Goal: Task Accomplishment & Management: Manage account settings

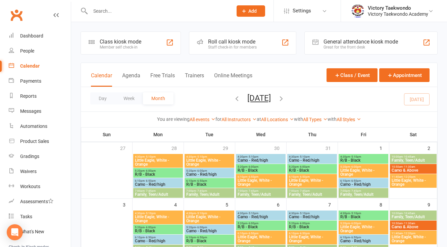
click at [189, 101] on div "Day Week Month August 2025 August 2025 Sun Mon Tue Wed Thu Fri Sat 27 28 29 30 …" at bounding box center [259, 99] width 356 height 24
click at [41, 34] on div "Dashboard" at bounding box center [31, 35] width 23 height 5
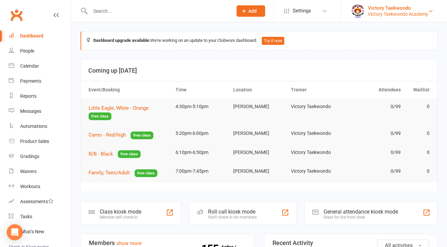
click at [381, 7] on div "Victory Taekwondo" at bounding box center [397, 8] width 60 height 6
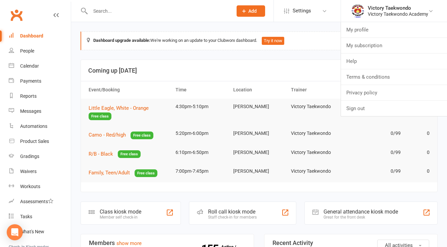
click at [281, 72] on h3 "Coming up [DATE]" at bounding box center [258, 70] width 341 height 7
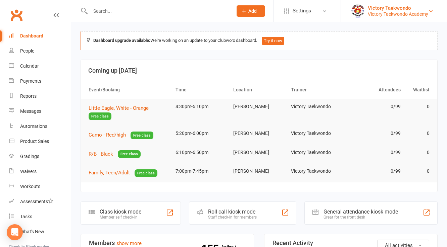
click at [377, 10] on div "Victory Taekwondo" at bounding box center [397, 8] width 60 height 6
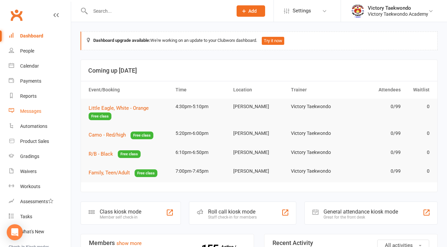
click at [34, 114] on link "Messages" at bounding box center [40, 111] width 62 height 15
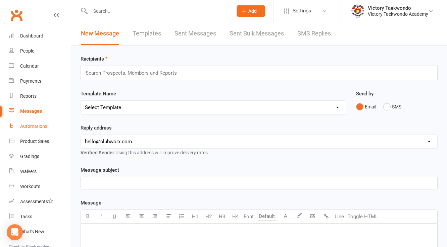
click at [36, 126] on div "Automations" at bounding box center [33, 126] width 27 height 5
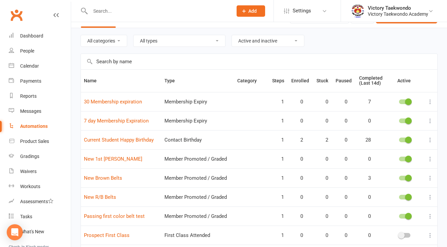
scroll to position [27, 0]
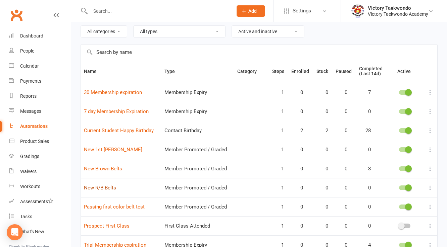
click at [105, 186] on link "New R/B Belts" at bounding box center [100, 188] width 32 height 6
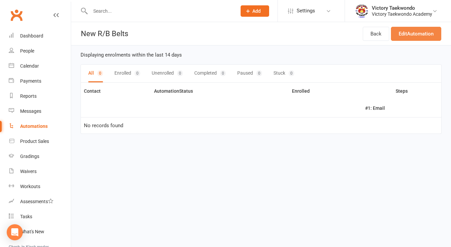
click at [415, 35] on link "Edit Automation" at bounding box center [416, 34] width 50 height 14
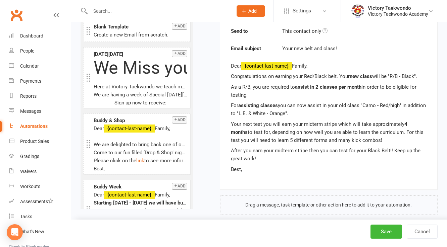
scroll to position [215, 0]
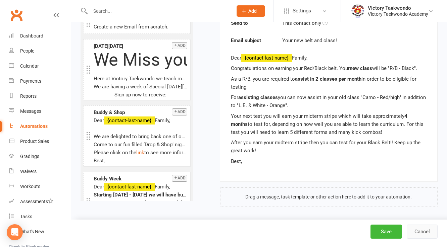
click at [431, 233] on button "Cancel" at bounding box center [421, 232] width 31 height 14
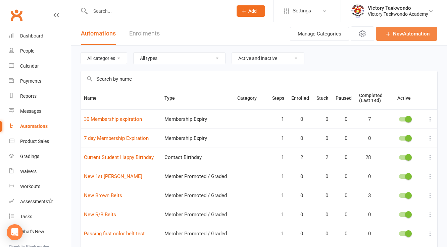
click at [402, 35] on link "New Automation" at bounding box center [405, 34] width 61 height 14
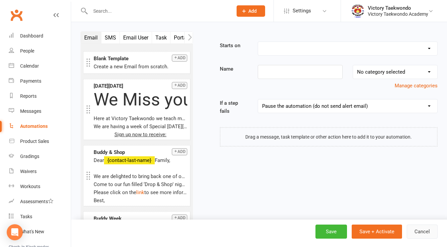
click at [415, 230] on button "Cancel" at bounding box center [421, 232] width 31 height 14
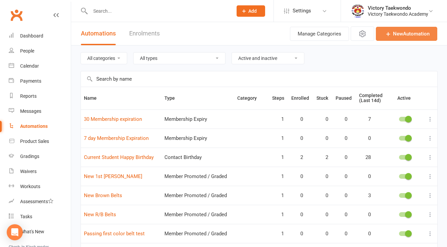
click at [427, 36] on link "New Automation" at bounding box center [405, 34] width 61 height 14
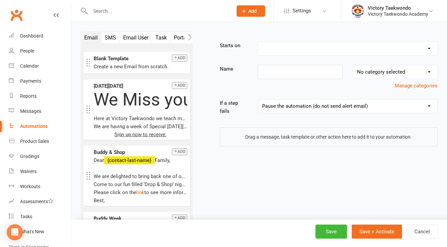
click at [335, 49] on select "Booking Cancelled Booking Due Booking Late-Cancelled Booking Marked Absent Book…" at bounding box center [347, 48] width 179 height 13
click at [428, 48] on select "Booking Cancelled Booking Due Booking Late-Cancelled Booking Marked Absent Book…" at bounding box center [347, 48] width 179 height 13
select select "18"
click at [258, 42] on select "Booking Cancelled Booking Due Booking Late-Cancelled Booking Marked Absent Book…" at bounding box center [347, 48] width 179 height 13
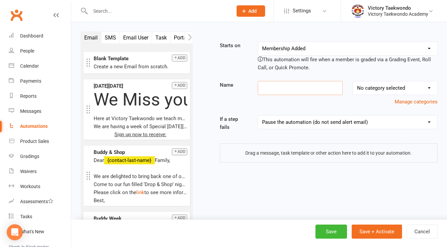
click at [294, 89] on input at bounding box center [299, 88] width 85 height 14
click at [362, 88] on select "No category selected" at bounding box center [395, 87] width 84 height 13
click at [329, 91] on input at bounding box center [299, 88] width 85 height 14
click at [404, 102] on button "Manage categories" at bounding box center [415, 102] width 43 height 8
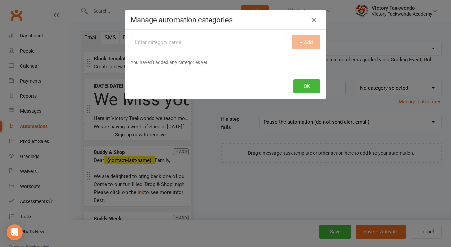
click at [314, 22] on icon "button" at bounding box center [313, 20] width 8 height 8
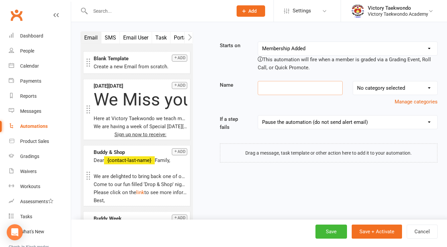
click at [310, 90] on input at bounding box center [299, 88] width 85 height 14
click at [321, 123] on select "Pause the automation (do not send alert email) Pause the automation and send an…" at bounding box center [347, 122] width 179 height 13
drag, startPoint x: 321, startPoint y: 123, endPoint x: 321, endPoint y: 115, distance: 8.4
click at [321, 123] on select "Pause the automation (do not send alert email) Pause the automation and send an…" at bounding box center [347, 122] width 179 height 13
click at [317, 47] on select "Booking Cancelled Booking Due Booking Late-Cancelled Booking Marked Absent Book…" at bounding box center [347, 48] width 179 height 13
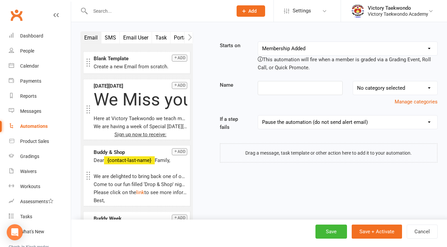
click at [233, 189] on div "Email SMS Email User Task Portal Membership Workout Style Prospect Status Chang…" at bounding box center [258, 142] width 367 height 221
click at [411, 230] on button "Cancel" at bounding box center [421, 232] width 31 height 14
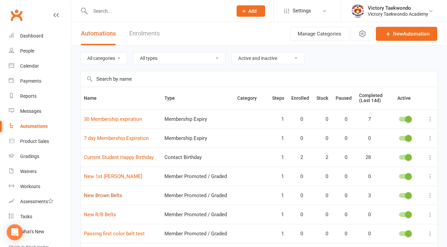
click at [113, 193] on link "New Brown Belts" at bounding box center [103, 196] width 38 height 6
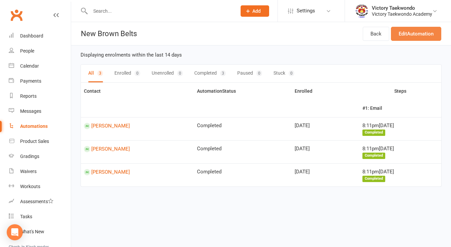
click at [412, 36] on link "Edit Automation" at bounding box center [416, 34] width 50 height 14
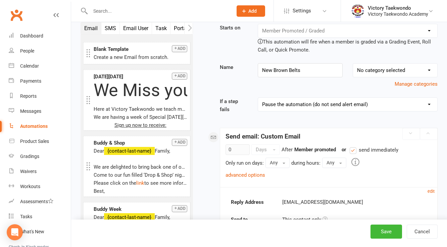
scroll to position [27, 0]
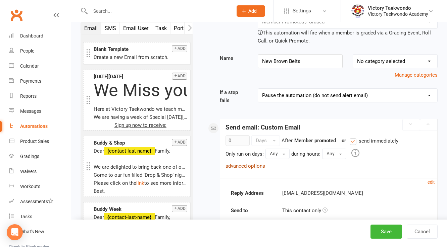
click at [259, 167] on link "advanced options" at bounding box center [245, 166] width 40 height 6
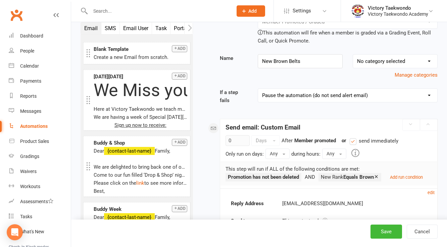
click at [31, 127] on div "Automations" at bounding box center [33, 126] width 27 height 5
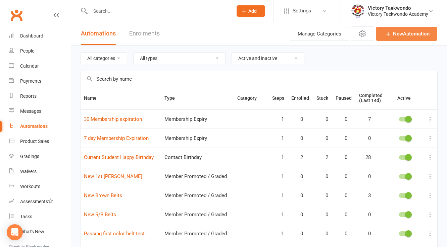
click at [397, 38] on link "New Automation" at bounding box center [405, 34] width 61 height 14
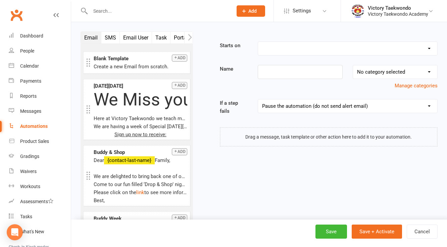
click at [327, 48] on select "Booking Cancelled Booking Due Booking Late-Cancelled Booking Marked Absent Book…" at bounding box center [347, 48] width 179 height 13
select select "18"
click at [258, 42] on select "Booking Cancelled Booking Due Booking Late-Cancelled Booking Marked Absent Book…" at bounding box center [347, 48] width 179 height 13
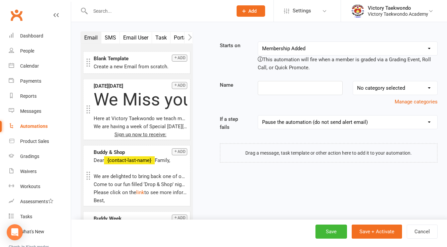
click at [374, 89] on select "No category selected" at bounding box center [395, 87] width 84 height 13
click at [290, 88] on input at bounding box center [299, 88] width 85 height 14
type input "New Midterm Stripe (R/B)"
click at [319, 106] on div "Starts on Booking Cancelled Booking Due Booking Late-Cancelled Booking Marked A…" at bounding box center [320, 102] width 234 height 121
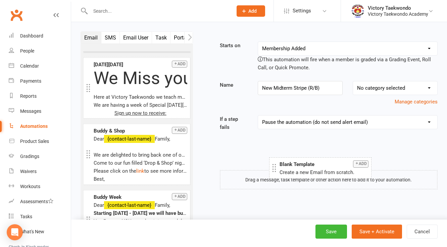
drag, startPoint x: 130, startPoint y: 58, endPoint x: 315, endPoint y: 164, distance: 213.5
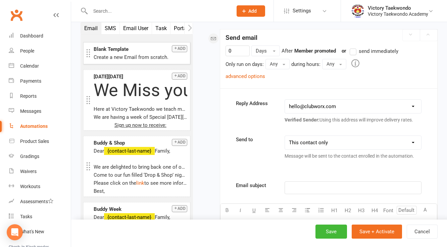
scroll to position [107, 0]
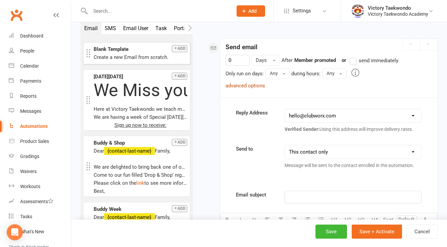
click at [253, 83] on link "advanced options" at bounding box center [245, 86] width 40 height 6
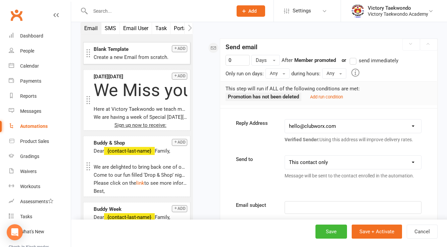
click at [353, 60] on label "send immediately" at bounding box center [373, 61] width 49 height 8
click at [353, 57] on input "send immediately" at bounding box center [351, 57] width 4 height 0
click at [324, 97] on small "Add run condition" at bounding box center [326, 97] width 33 height 5
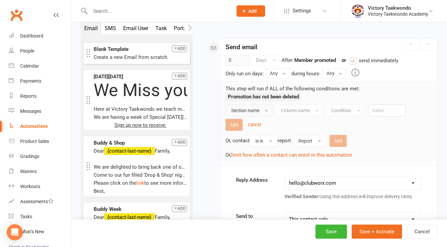
click at [269, 112] on button "Section name" at bounding box center [249, 111] width 48 height 12
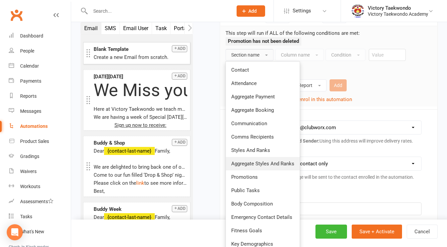
scroll to position [188, 0]
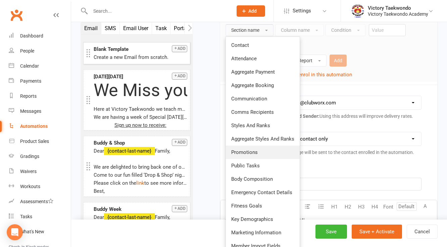
click at [251, 151] on span "Promotions" at bounding box center [244, 153] width 26 height 6
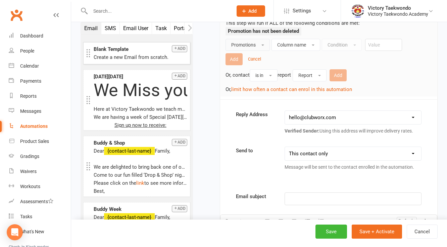
scroll to position [161, 0]
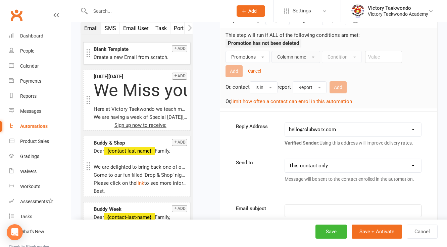
click at [308, 58] on button "Column name" at bounding box center [295, 57] width 49 height 12
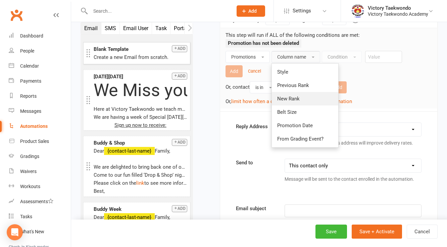
click at [299, 100] on link "New Rank" at bounding box center [305, 98] width 66 height 13
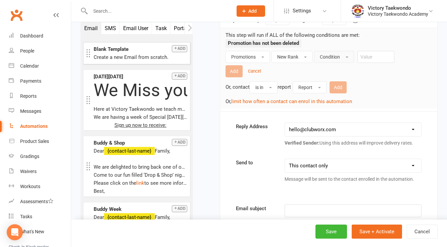
click at [337, 59] on button "Condition" at bounding box center [334, 57] width 40 height 12
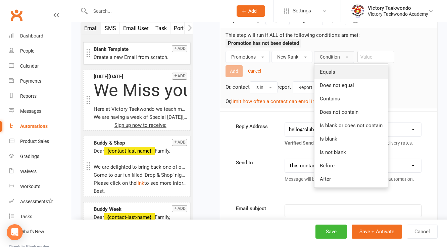
click at [337, 70] on link "Equals" at bounding box center [350, 71] width 73 height 13
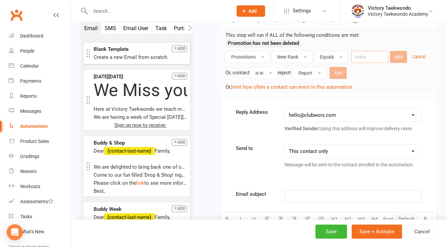
click at [371, 54] on input "text" at bounding box center [369, 57] width 37 height 12
drag, startPoint x: 399, startPoint y: 11, endPoint x: 205, endPoint y: 36, distance: 195.1
click at [205, 36] on div "Starts on Booking Cancelled Booking Due Booking Late-Cancelled Booking Marked A…" at bounding box center [320, 195] width 234 height 628
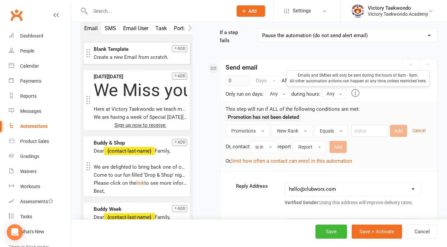
scroll to position [107, 0]
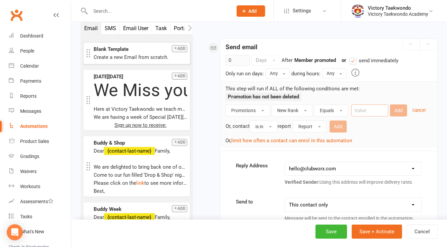
click at [361, 109] on input "text" at bounding box center [369, 111] width 37 height 12
type input "Midterm Stripe"
click at [396, 113] on button "Add" at bounding box center [398, 111] width 17 height 12
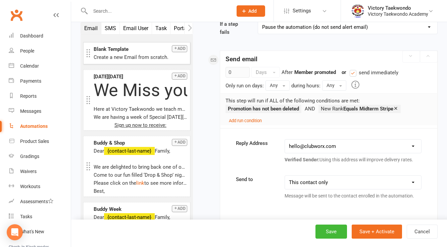
scroll to position [161, 0]
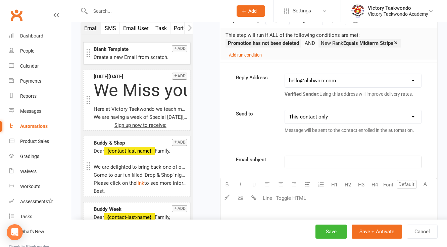
click at [308, 82] on select "hello@clubworx.com do.not.use.this.@email.com" at bounding box center [353, 80] width 136 height 13
click at [318, 116] on select "This contact only Recipients that accept messages sent from automations Recipie…" at bounding box center [353, 116] width 136 height 13
click at [317, 156] on div "﻿" at bounding box center [353, 162] width 136 height 12
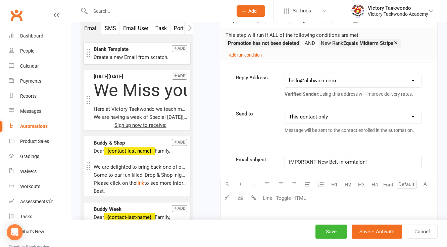
click at [364, 160] on span "IMPORTANT New Belt Informtaion!" at bounding box center [328, 162] width 78 height 6
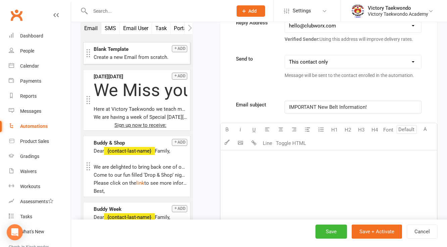
scroll to position [241, 0]
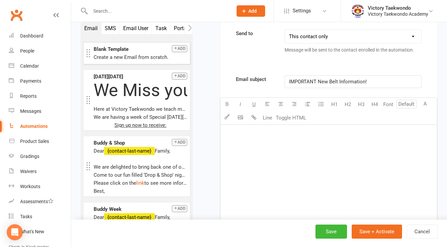
click at [270, 151] on div "﻿" at bounding box center [328, 175] width 216 height 101
click at [238, 134] on p "﻿" at bounding box center [328, 133] width 208 height 8
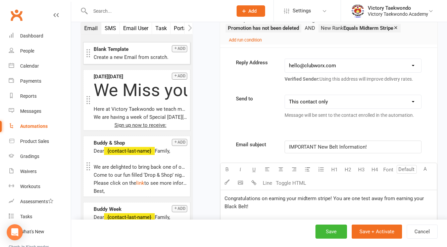
scroll to position [247, 0]
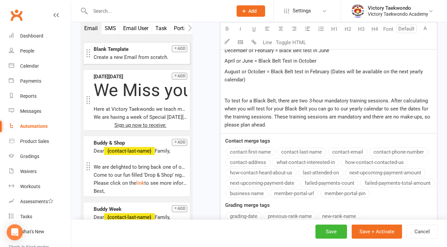
scroll to position [250, 0]
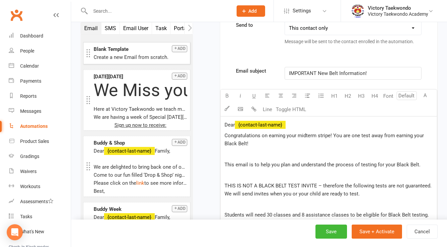
click at [269, 155] on p at bounding box center [328, 154] width 208 height 8
click at [308, 123] on p "Dear ﻿ {contact-last-name} Family," at bounding box center [328, 125] width 208 height 8
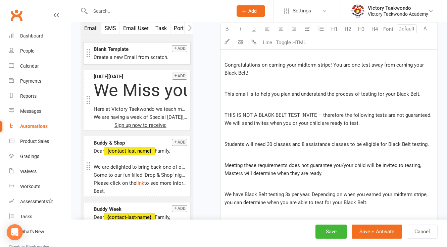
scroll to position [330, 0]
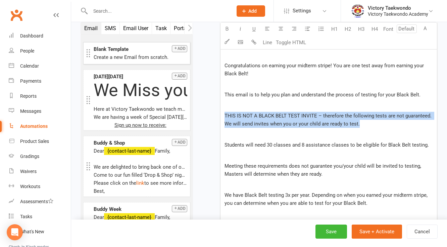
drag, startPoint x: 225, startPoint y: 113, endPoint x: 358, endPoint y: 123, distance: 133.8
click at [358, 123] on p "THIS IS NOT A BLACK BELT TEST INVITE – therefore the following tests are not gu…" at bounding box center [328, 120] width 208 height 16
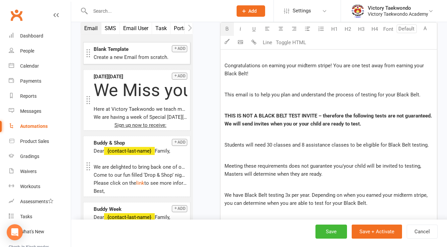
click at [227, 31] on icon "button" at bounding box center [226, 28] width 5 height 5
click at [292, 170] on span "Meeting these requirements does not guarantee you/your child will be invited to…" at bounding box center [323, 170] width 198 height 14
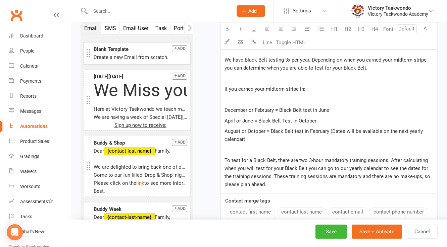
scroll to position [491, 0]
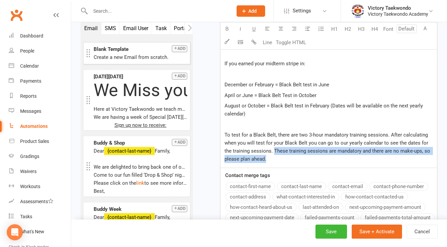
drag, startPoint x: 274, startPoint y: 150, endPoint x: 276, endPoint y: 154, distance: 5.1
click at [276, 154] on p "To test for a Black Belt, there are two 3-hour mandatory training sessions. Aft…" at bounding box center [328, 147] width 208 height 32
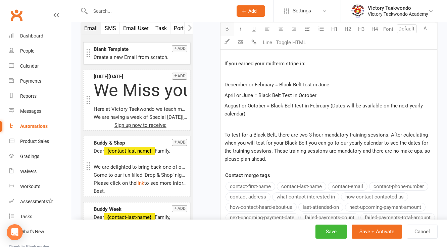
click at [226, 28] on icon "button" at bounding box center [226, 28] width 5 height 5
click at [270, 138] on span "To test for a Black Belt, there are two 3-hour mandatory training sessions. Aft…" at bounding box center [326, 143] width 205 height 22
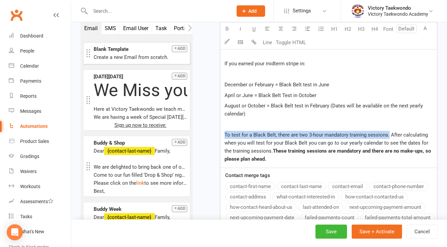
drag, startPoint x: 223, startPoint y: 132, endPoint x: 387, endPoint y: 130, distance: 163.6
click at [387, 130] on div "Dear ﻿ {contact-last-name} Family, ﻿ Congratulations on earning your midterm st…" at bounding box center [328, 21] width 216 height 293
click at [227, 30] on icon "button" at bounding box center [226, 28] width 5 height 5
click at [325, 99] on div "Dear ﻿ {contact-last-name} Family, ﻿ Congratulations on earning your midterm st…" at bounding box center [328, 21] width 216 height 293
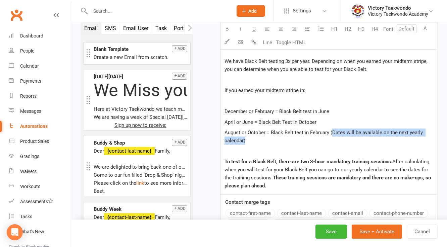
drag, startPoint x: 330, startPoint y: 132, endPoint x: 346, endPoint y: 137, distance: 16.8
click at [346, 137] on p "August or October = Black Belt test in February (Dates will be available on the…" at bounding box center [328, 137] width 208 height 16
click at [388, 28] on button "Font" at bounding box center [387, 28] width 13 height 13
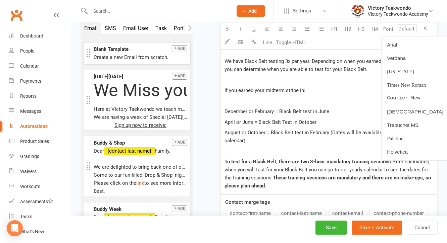
click at [352, 82] on p "﻿" at bounding box center [328, 80] width 208 height 8
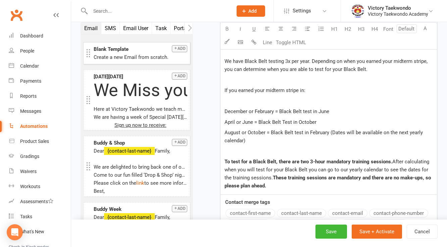
click at [330, 132] on span "August or October = Black Belt test in February (Dates will be available on the…" at bounding box center [323, 137] width 199 height 14
drag, startPoint x: 330, startPoint y: 132, endPoint x: 343, endPoint y: 120, distance: 18.1
click at [340, 137] on p "August or October = Black Belt test in February (Dates will be available on the…" at bounding box center [328, 137] width 208 height 16
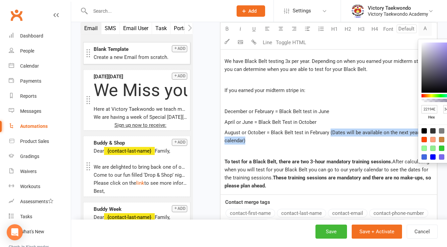
click at [424, 30] on button "A" at bounding box center [424, 28] width 13 height 13
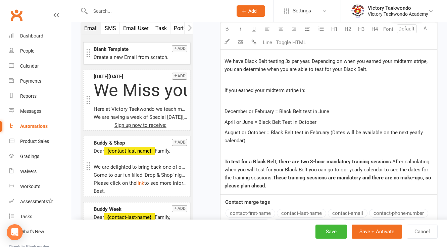
click at [404, 30] on input "number" at bounding box center [406, 28] width 20 height 9
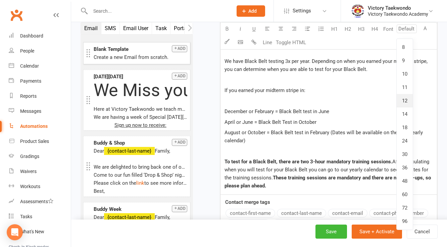
click at [406, 105] on link "12" at bounding box center [404, 100] width 16 height 13
type input "12"
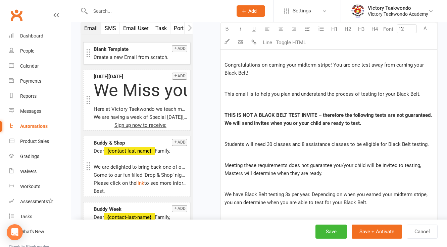
scroll to position [330, 0]
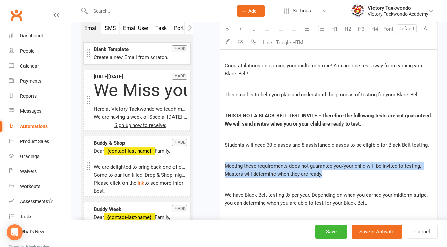
drag, startPoint x: 309, startPoint y: 173, endPoint x: 222, endPoint y: 161, distance: 88.0
click at [222, 161] on div "Dear ﻿ {contact-last-name} Family, ﻿ Congratulations on earning your midterm st…" at bounding box center [328, 178] width 216 height 285
click at [228, 31] on icon "button" at bounding box center [226, 28] width 5 height 5
click at [275, 158] on div "Dear ﻿ {contact-last-name} Family, ﻿ Congratulations on earning your midterm st…" at bounding box center [328, 178] width 216 height 285
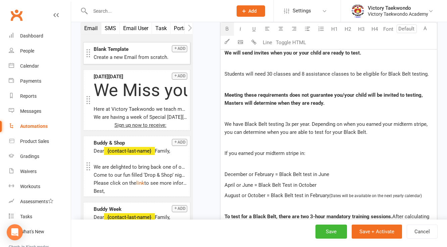
scroll to position [411, 0]
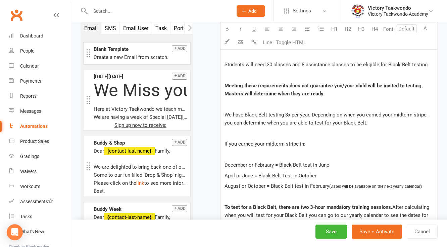
click at [262, 135] on p "﻿" at bounding box center [328, 134] width 208 height 8
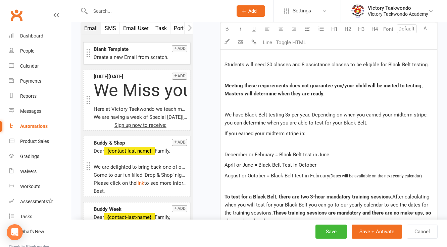
click at [372, 124] on p "We have Black Belt testing 3x per year. Depending on when you earned your midte…" at bounding box center [328, 119] width 208 height 16
click at [368, 122] on p "We have Black Belt testing 3x per year. Depending on when you earned your midte…" at bounding box center [328, 119] width 208 height 16
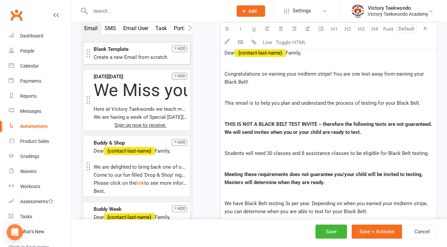
scroll to position [268, 0]
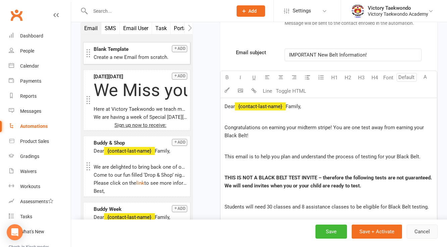
click at [420, 235] on button "Cancel" at bounding box center [421, 232] width 31 height 14
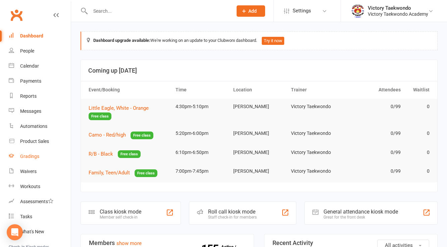
click at [30, 155] on div "Gradings" at bounding box center [29, 156] width 19 height 5
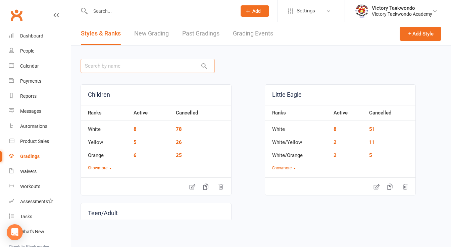
click at [132, 69] on input "text" at bounding box center [147, 66] width 134 height 14
click at [38, 39] on link "Dashboard" at bounding box center [40, 35] width 62 height 15
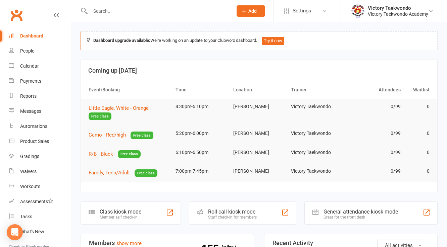
click at [117, 9] on input "text" at bounding box center [157, 10] width 139 height 9
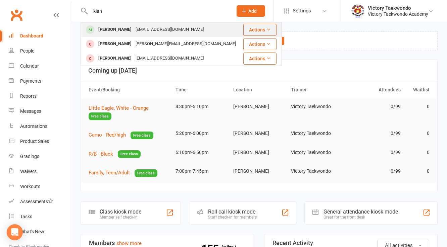
type input "kian"
click at [125, 35] on div "[PERSON_NAME] [EMAIL_ADDRESS][DOMAIN_NAME]" at bounding box center [161, 30] width 161 height 14
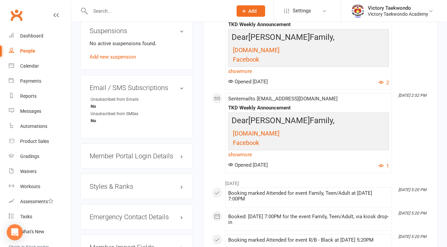
scroll to position [510, 0]
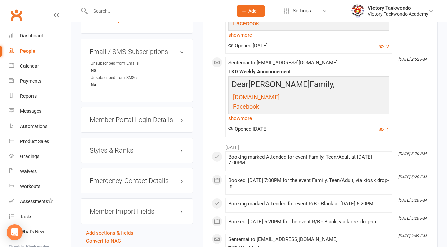
click at [120, 154] on h3 "Styles & Ranks" at bounding box center [137, 150] width 94 height 7
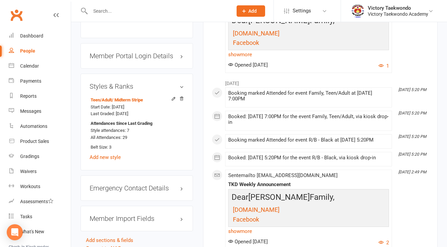
scroll to position [590, 0]
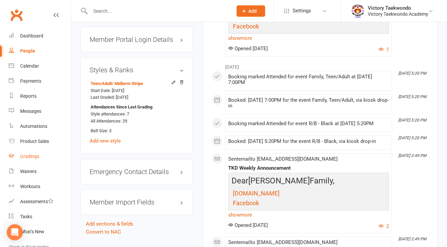
click at [26, 160] on link "Gradings" at bounding box center [40, 156] width 62 height 15
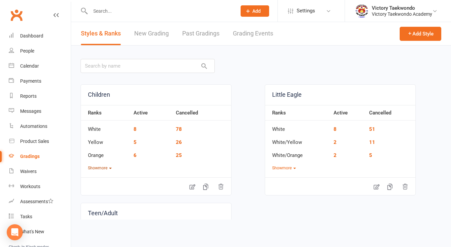
click at [108, 170] on button "Show more" at bounding box center [100, 168] width 24 height 6
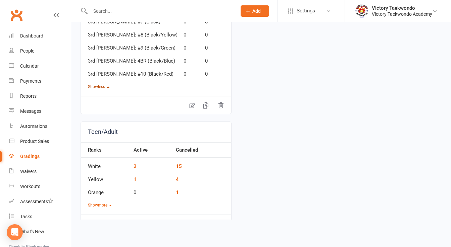
scroll to position [590, 0]
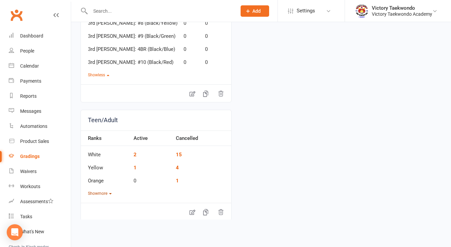
click at [106, 194] on button "Show more" at bounding box center [100, 194] width 24 height 6
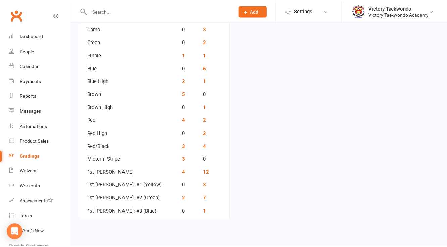
scroll to position [778, 0]
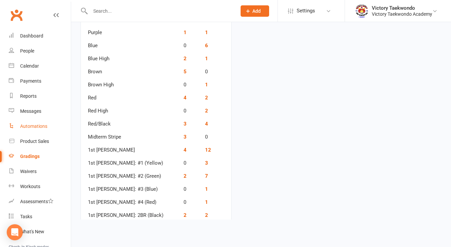
click at [34, 128] on div "Automations" at bounding box center [33, 126] width 27 height 5
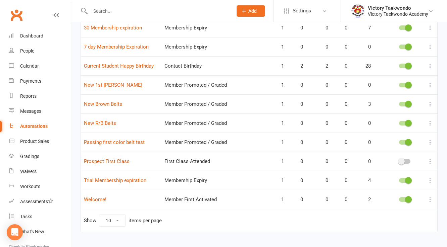
scroll to position [104, 0]
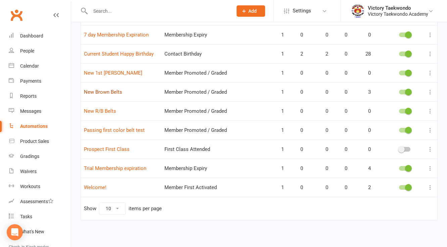
click at [109, 93] on link "New Brown Belts" at bounding box center [103, 92] width 38 height 6
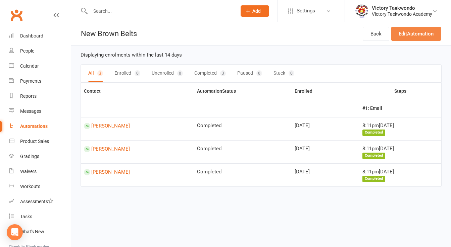
click at [418, 31] on link "Edit Automation" at bounding box center [416, 34] width 50 height 14
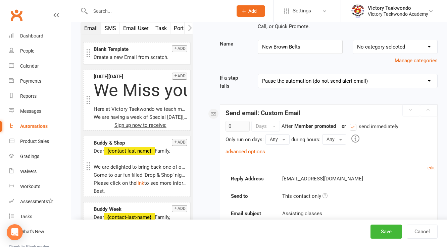
scroll to position [54, 0]
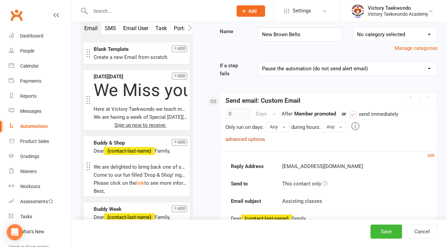
click at [244, 141] on link "advanced options" at bounding box center [245, 139] width 40 height 6
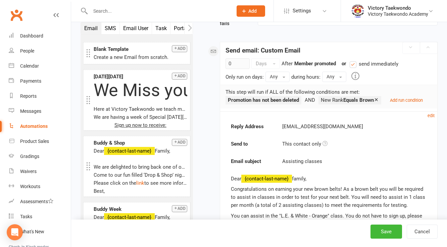
scroll to position [107, 0]
